Goal: Transaction & Acquisition: Purchase product/service

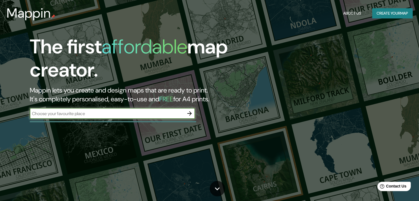
drag, startPoint x: 0, startPoint y: 0, endPoint x: 84, endPoint y: 116, distance: 143.1
click at [84, 116] on input "text" at bounding box center [107, 113] width 154 height 6
drag, startPoint x: 84, startPoint y: 116, endPoint x: 81, endPoint y: 114, distance: 3.6
click at [81, 114] on input "text" at bounding box center [107, 113] width 154 height 6
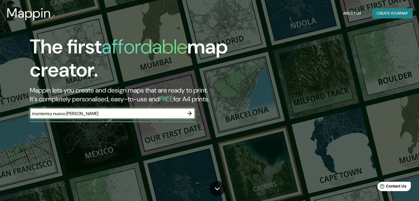
type input "monterrey nuevo leon"
click at [190, 115] on icon "button" at bounding box center [189, 113] width 7 height 7
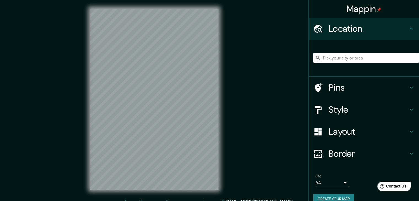
drag, startPoint x: 190, startPoint y: 115, endPoint x: 253, endPoint y: 105, distance: 64.0
drag, startPoint x: 253, startPoint y: 105, endPoint x: 286, endPoint y: 94, distance: 34.7
drag, startPoint x: 302, startPoint y: 86, endPoint x: 346, endPoint y: 46, distance: 59.6
drag, startPoint x: 347, startPoint y: 44, endPoint x: 335, endPoint y: 62, distance: 21.8
drag, startPoint x: 312, startPoint y: -13, endPoint x: 356, endPoint y: -24, distance: 45.5
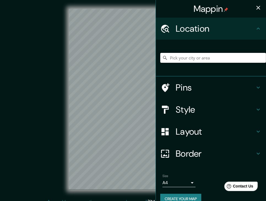
drag, startPoint x: 247, startPoint y: 58, endPoint x: 267, endPoint y: 41, distance: 25.9
